Goal: Check status: Check status

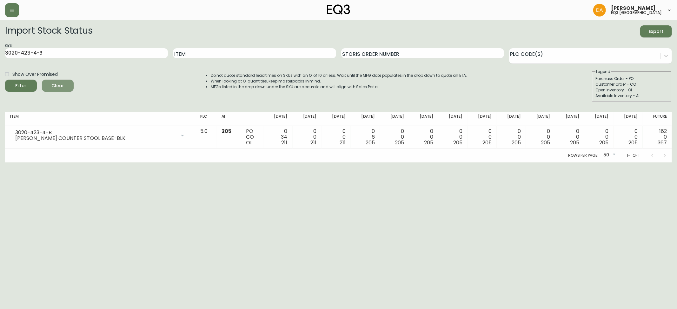
click at [62, 84] on span "Clear" at bounding box center [58, 86] width 22 height 8
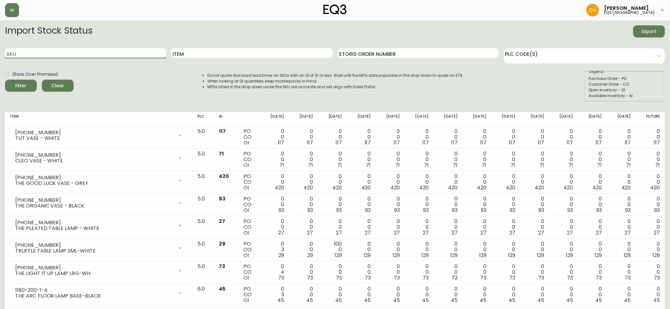
click at [86, 54] on input "SKU" at bounding box center [85, 53] width 161 height 10
paste input "[PHONE_NUMBER]"
type input "[PHONE_NUMBER]"
click at [23, 88] on div "Filter" at bounding box center [21, 86] width 11 height 8
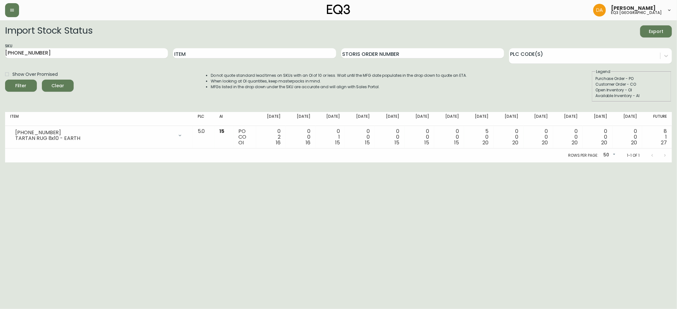
click at [65, 87] on span "Clear" at bounding box center [58, 86] width 22 height 8
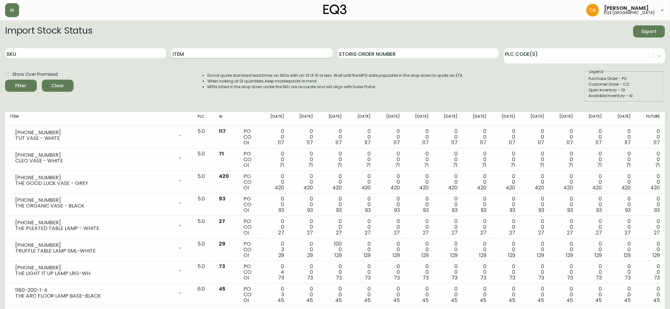
click at [220, 50] on input "Item" at bounding box center [251, 53] width 161 height 10
type input "TARTAN"
click at [26, 82] on div "Filter" at bounding box center [21, 86] width 11 height 8
